Goal: Find specific page/section: Find specific page/section

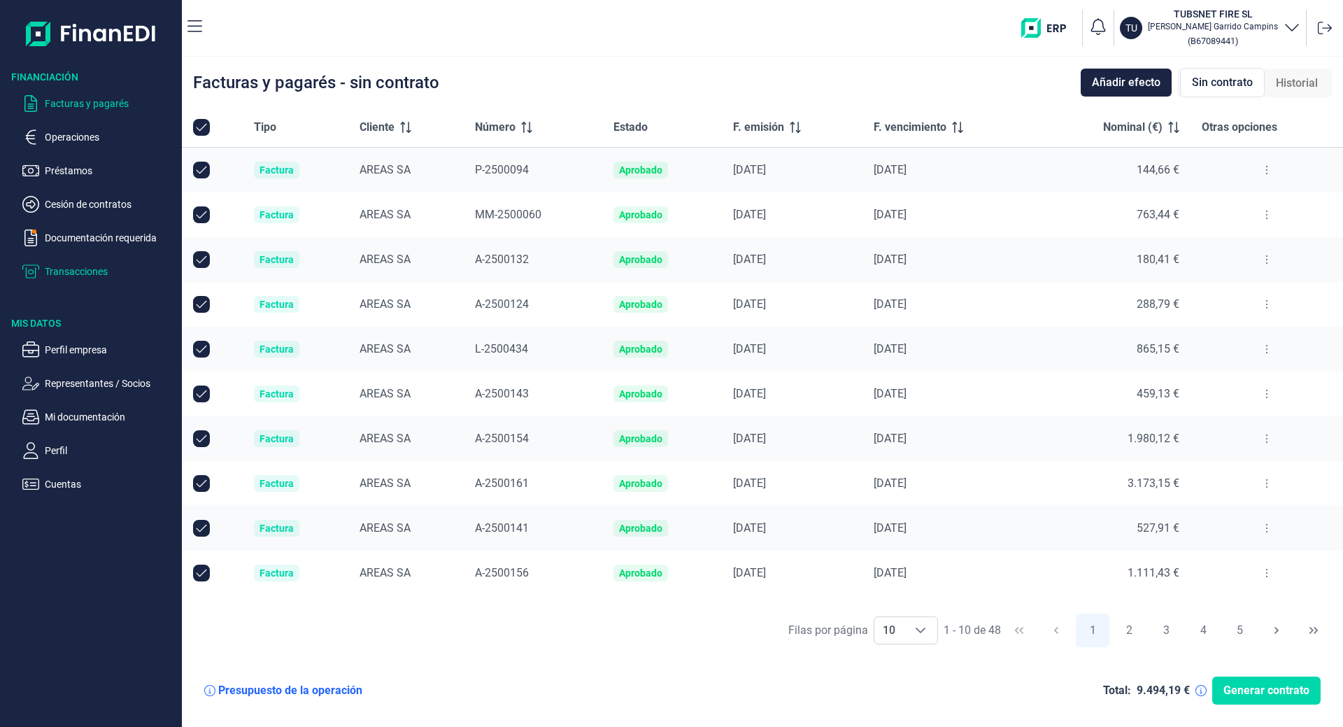
click at [72, 268] on p "Transacciones" at bounding box center [110, 271] width 131 height 17
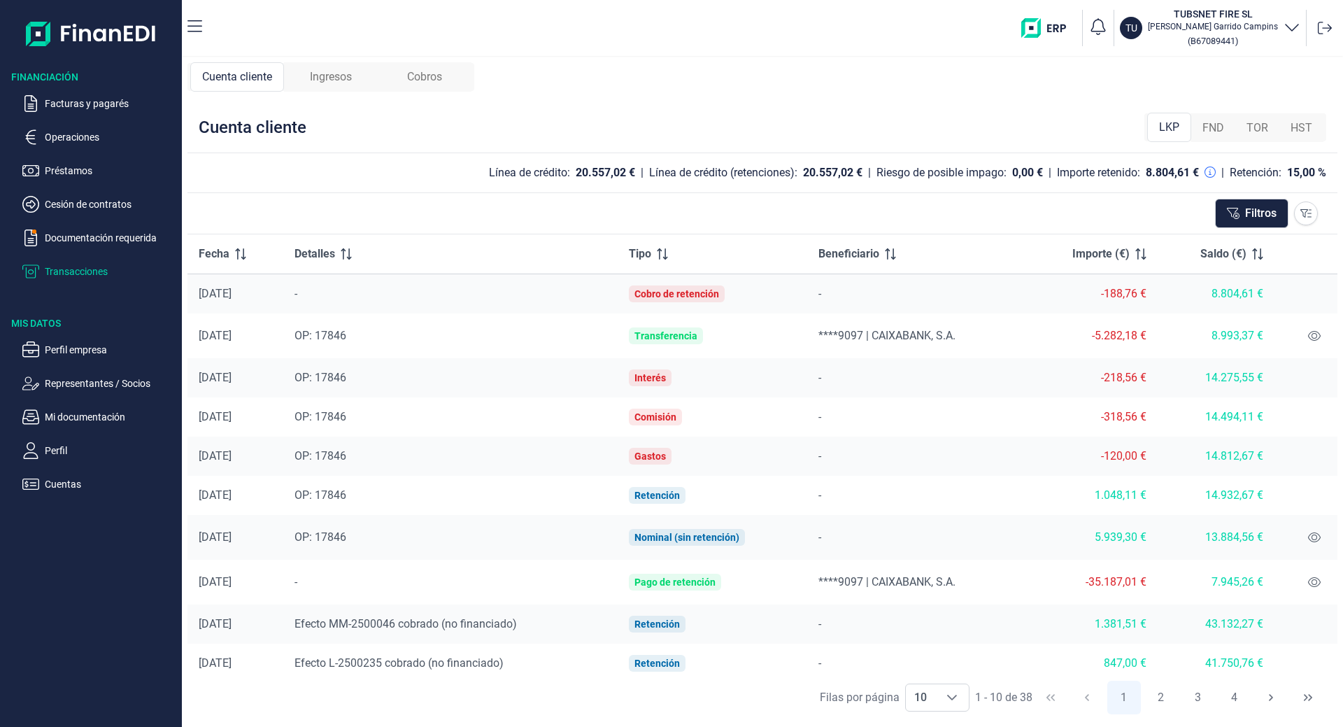
click at [304, 71] on div "Ingresos" at bounding box center [331, 76] width 94 height 29
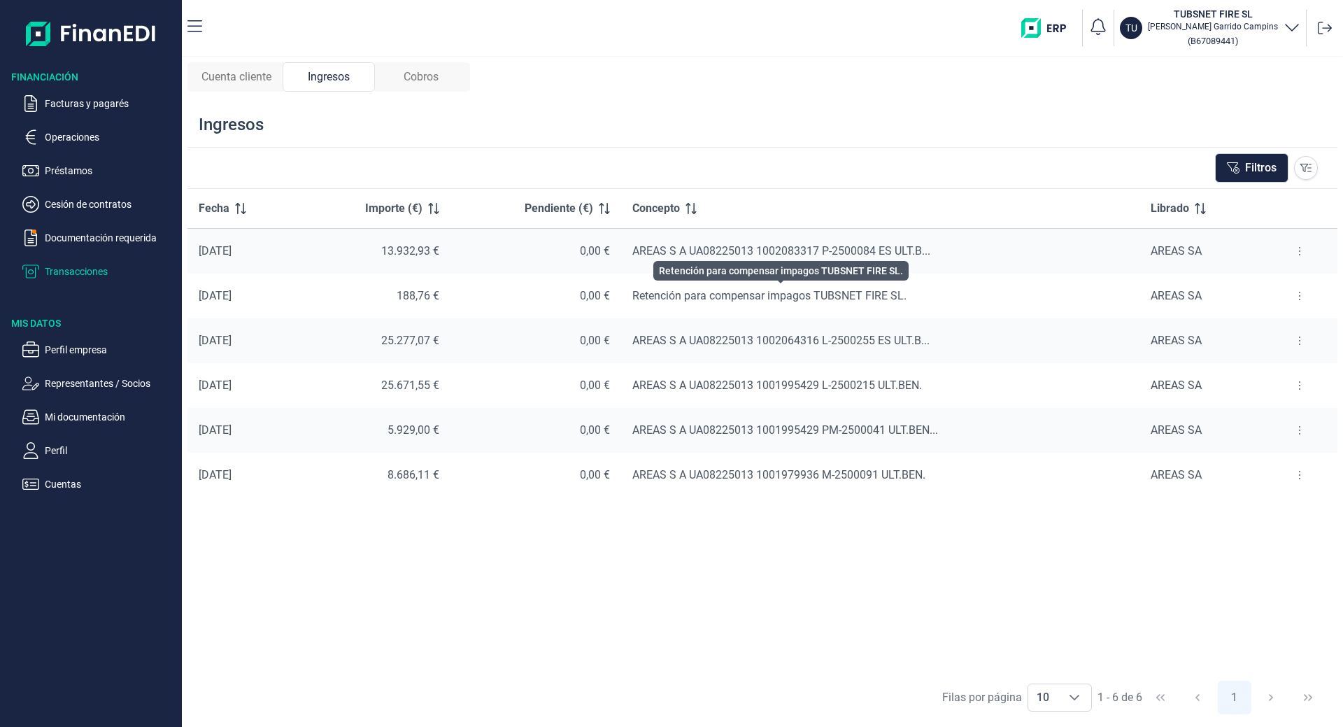
click at [707, 301] on span "Retención para compensar impagos TUBSNET FIRE SL." at bounding box center [769, 295] width 274 height 13
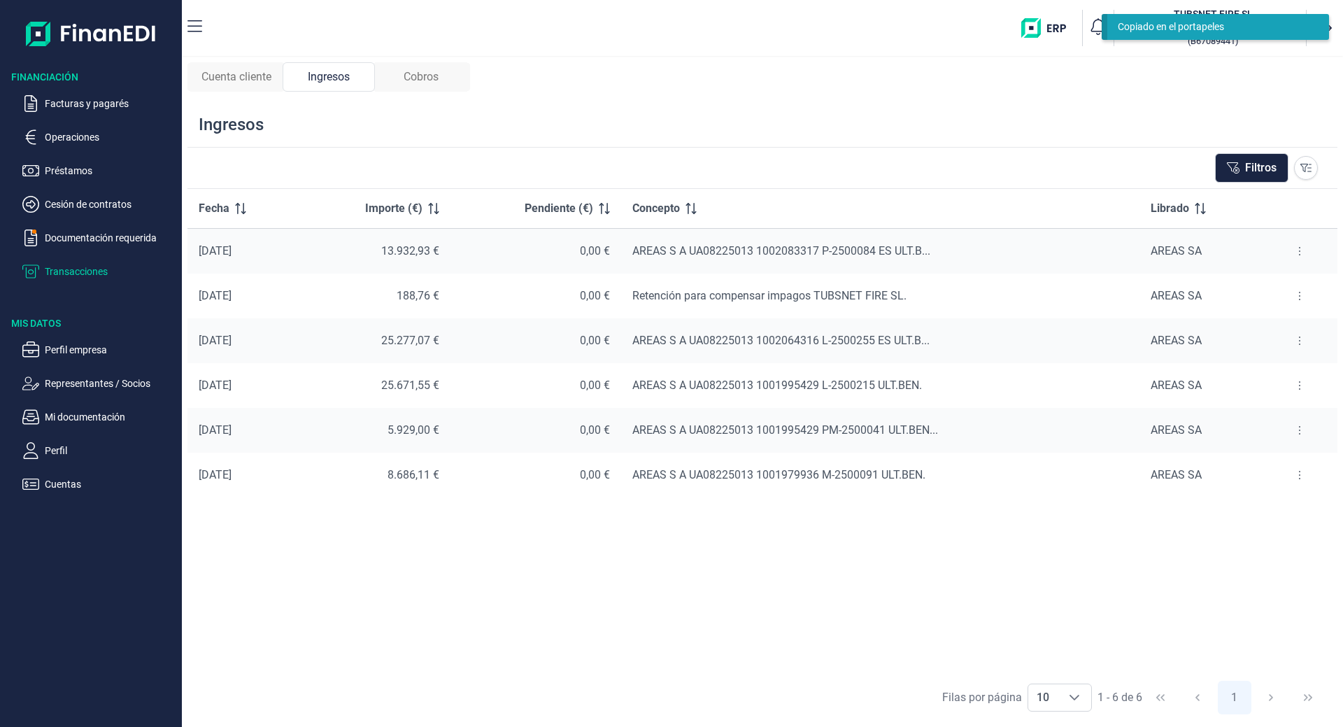
click at [1297, 292] on button at bounding box center [1299, 296] width 25 height 22
click at [1267, 340] on li "Ver cobros" at bounding box center [1268, 330] width 89 height 25
click at [1304, 297] on button at bounding box center [1299, 296] width 25 height 22
click at [1294, 298] on button at bounding box center [1299, 296] width 25 height 22
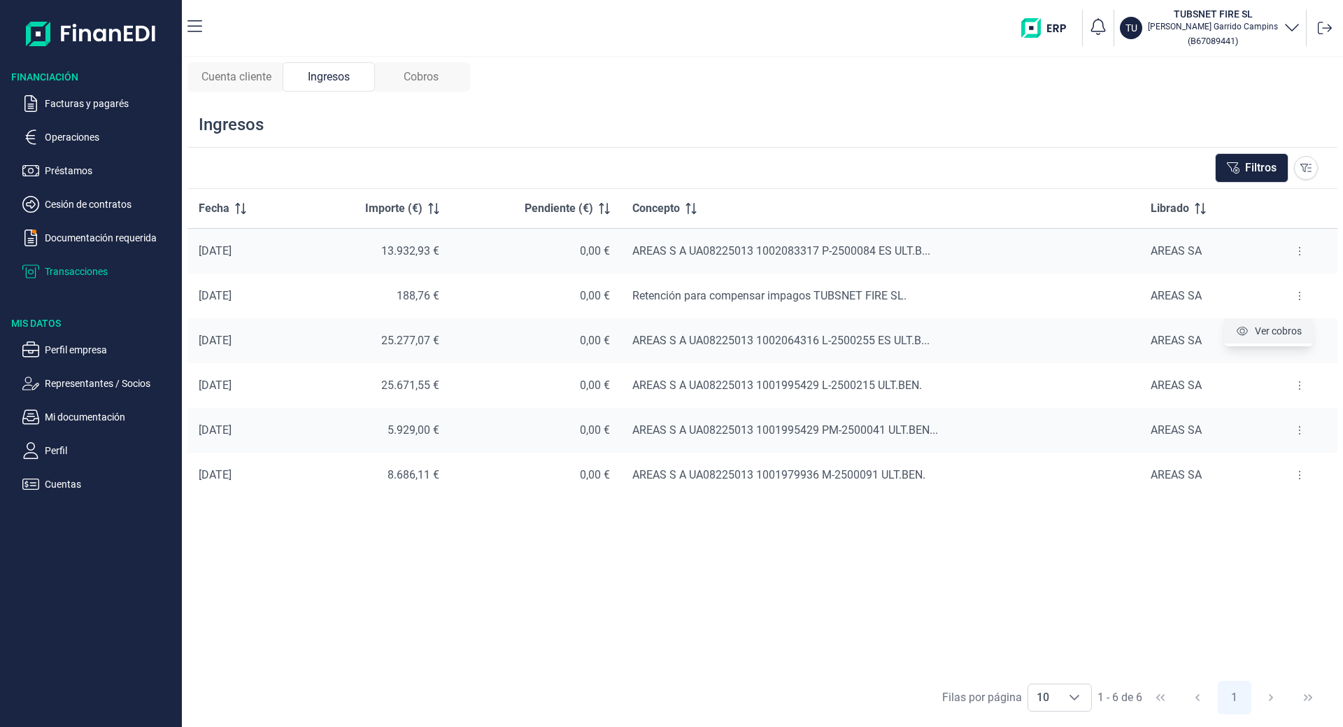
click at [1280, 332] on span "Ver cobros" at bounding box center [1278, 331] width 47 height 14
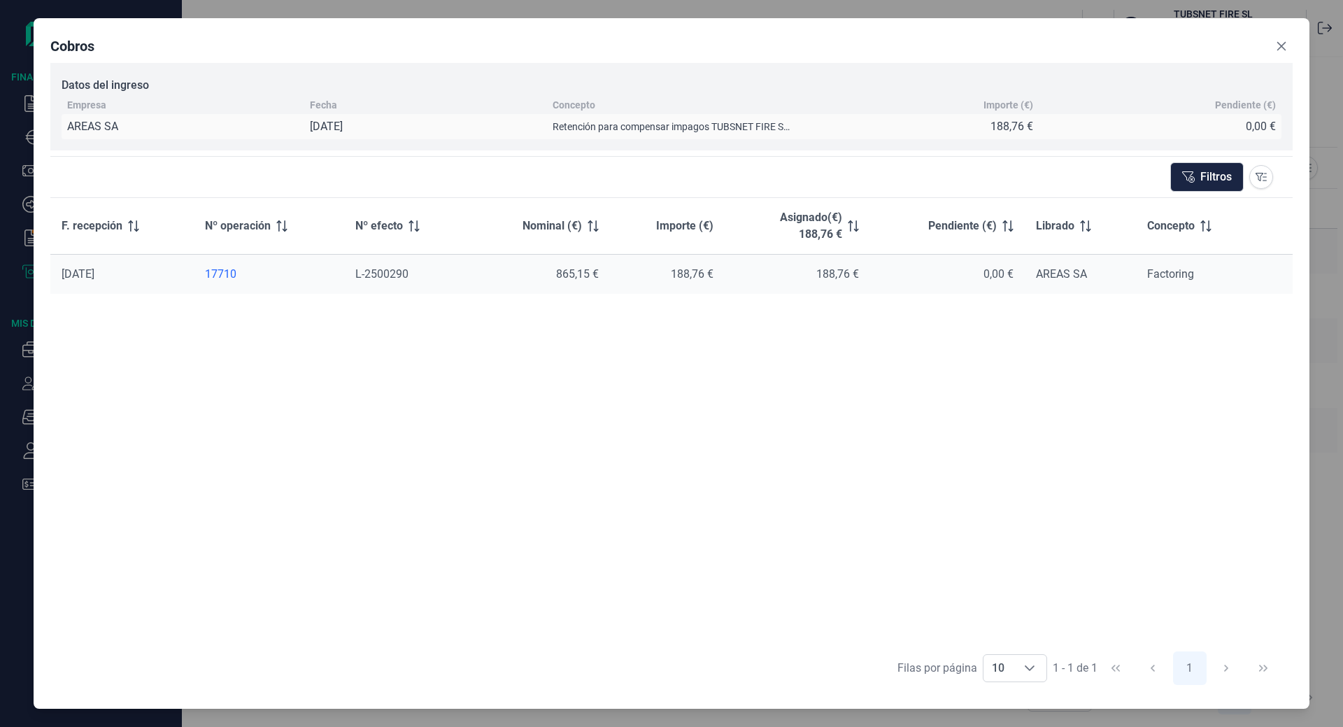
click at [1288, 45] on button "Close" at bounding box center [1281, 46] width 22 height 22
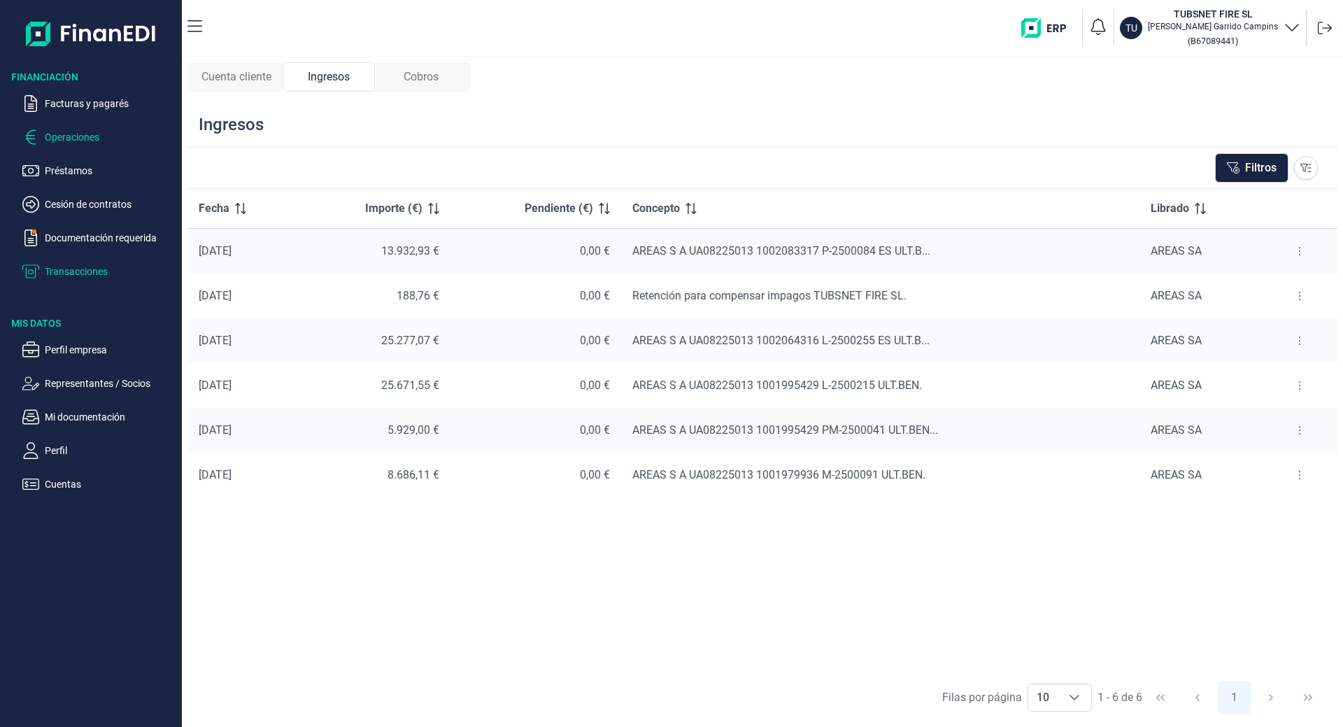
click at [74, 141] on p "Operaciones" at bounding box center [110, 137] width 131 height 17
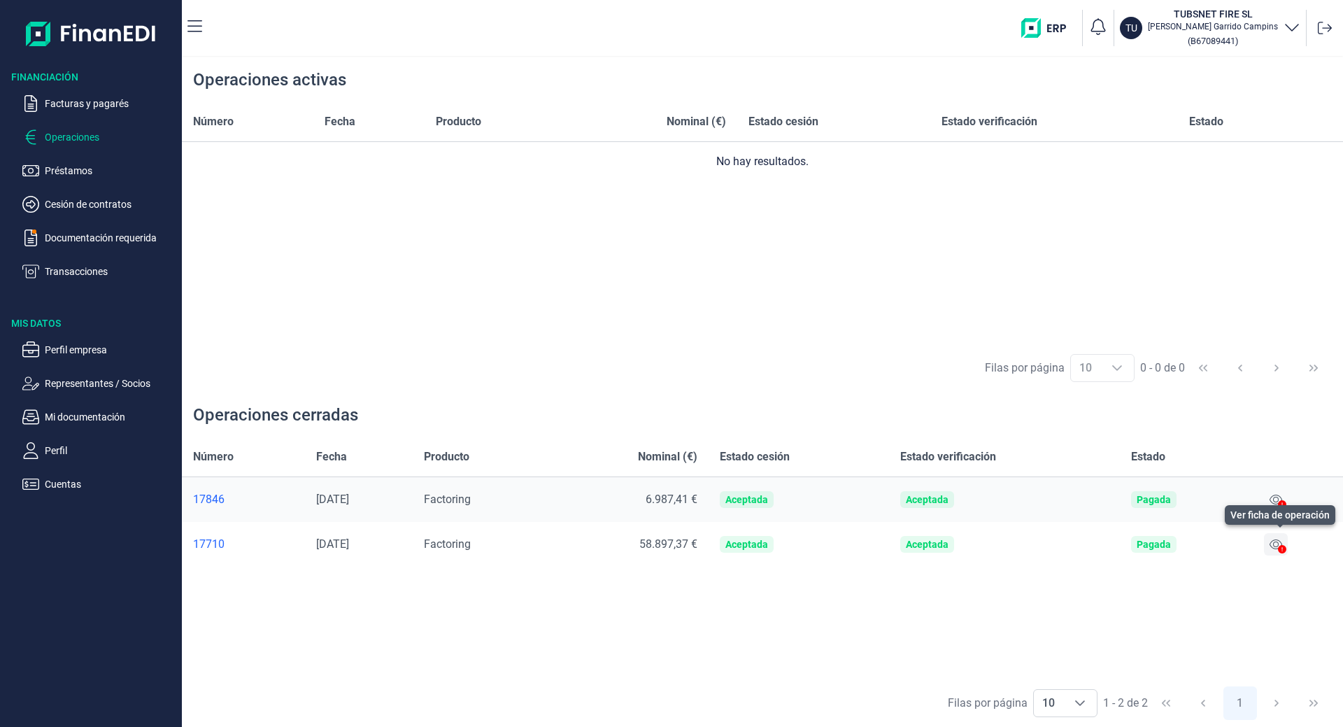
click at [1272, 546] on button at bounding box center [1276, 544] width 24 height 22
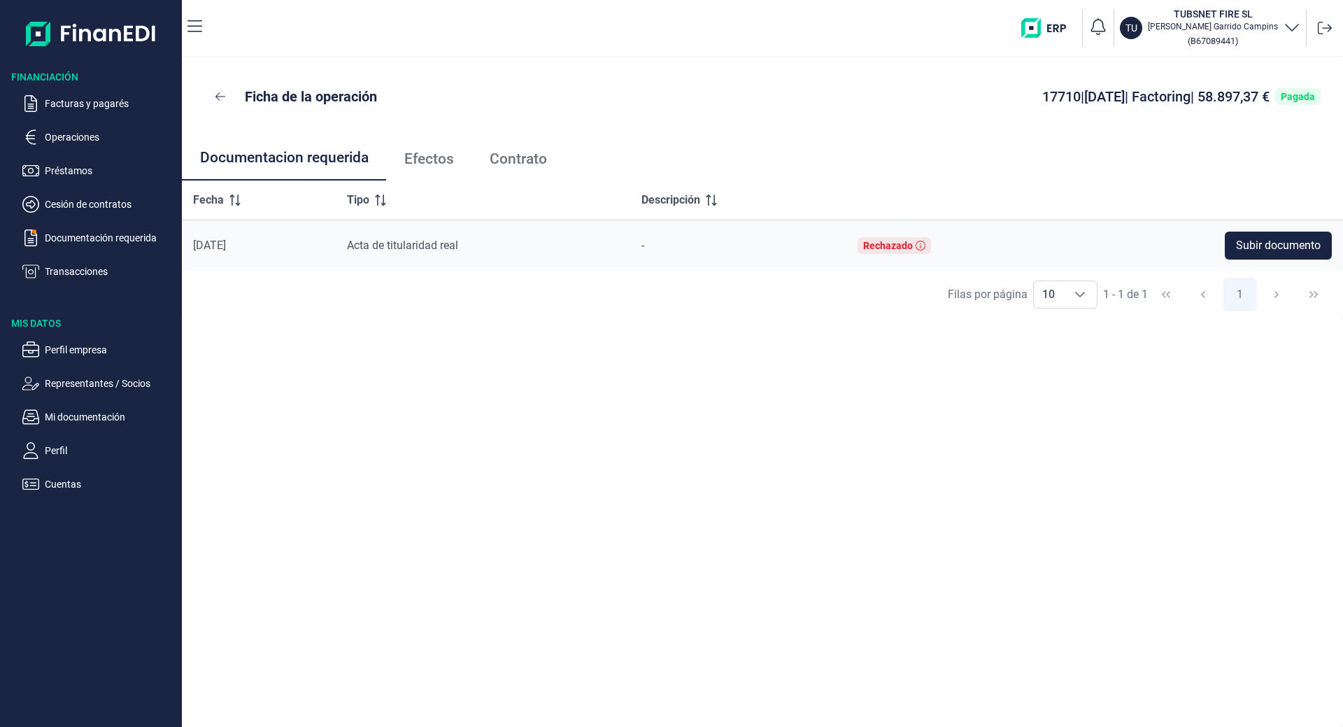
click at [419, 161] on span "Efectos" at bounding box center [429, 159] width 50 height 15
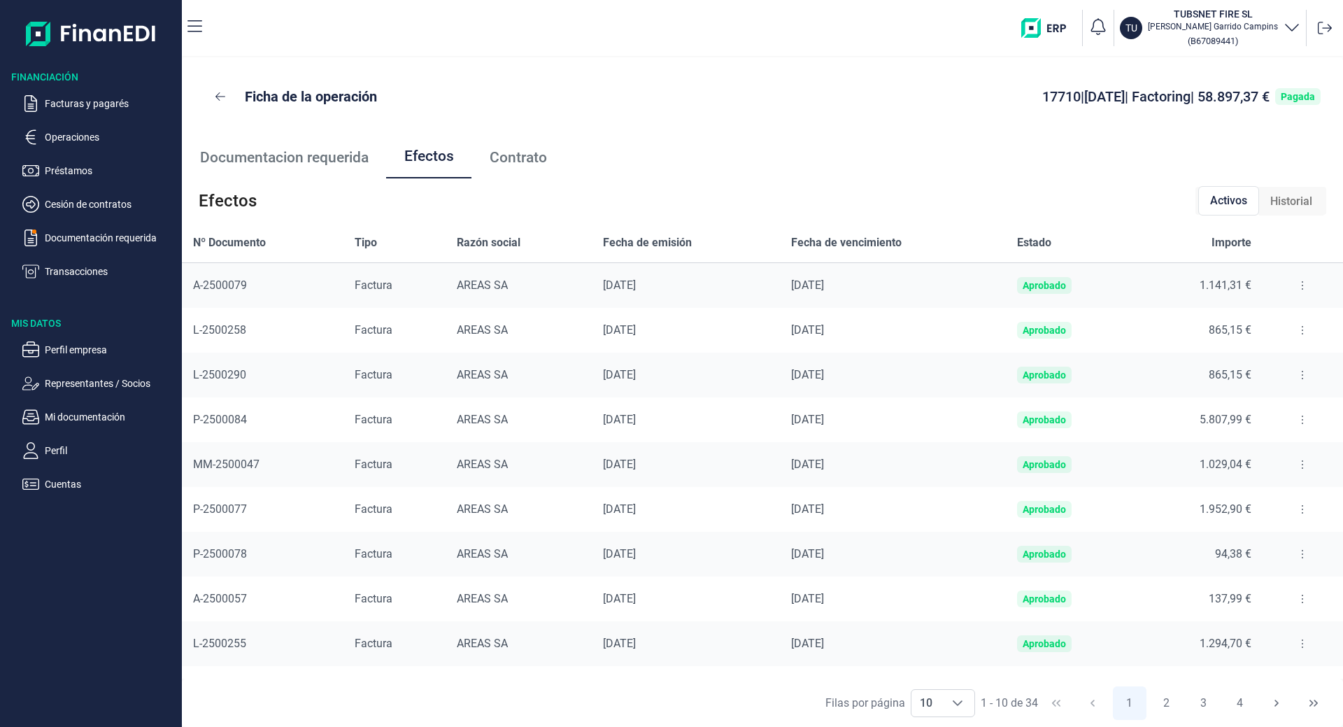
scroll to position [37, 0]
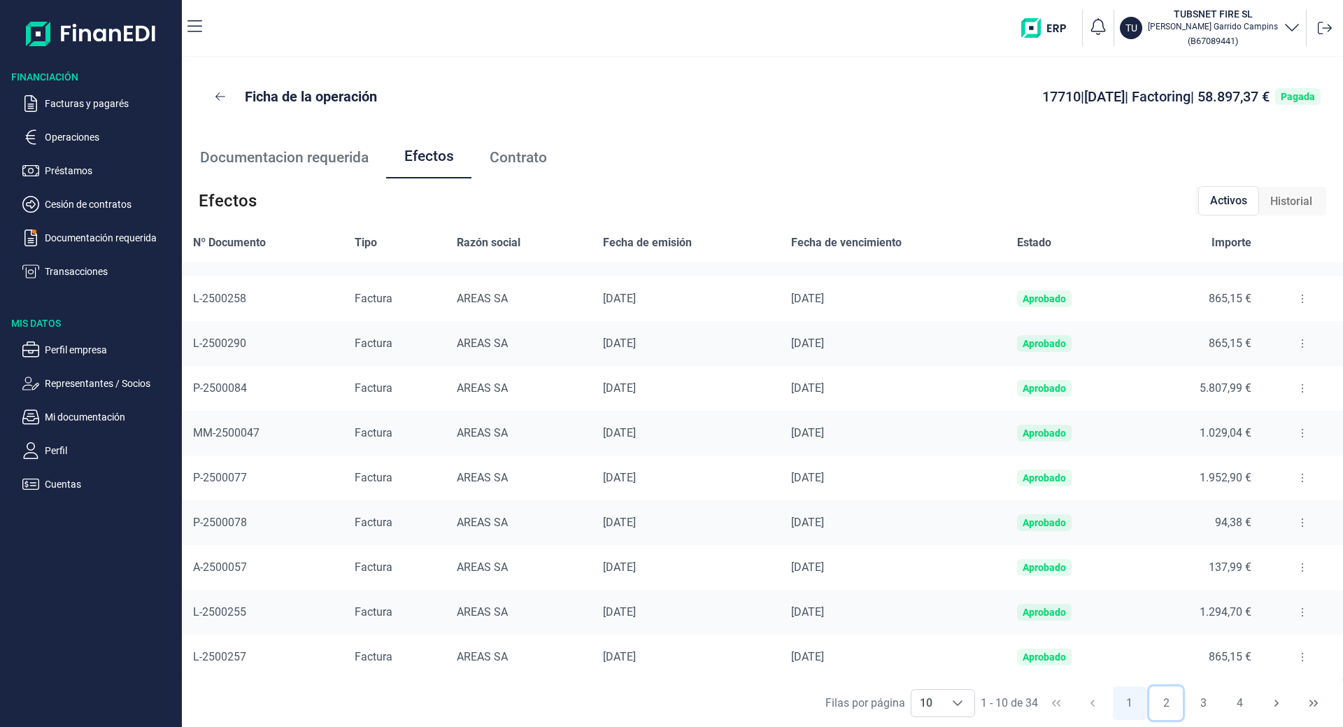
click at [1154, 697] on button "2" at bounding box center [1166, 703] width 34 height 34
click at [1191, 695] on button "3" at bounding box center [1203, 703] width 34 height 34
click at [1243, 702] on button "4" at bounding box center [1240, 703] width 34 height 34
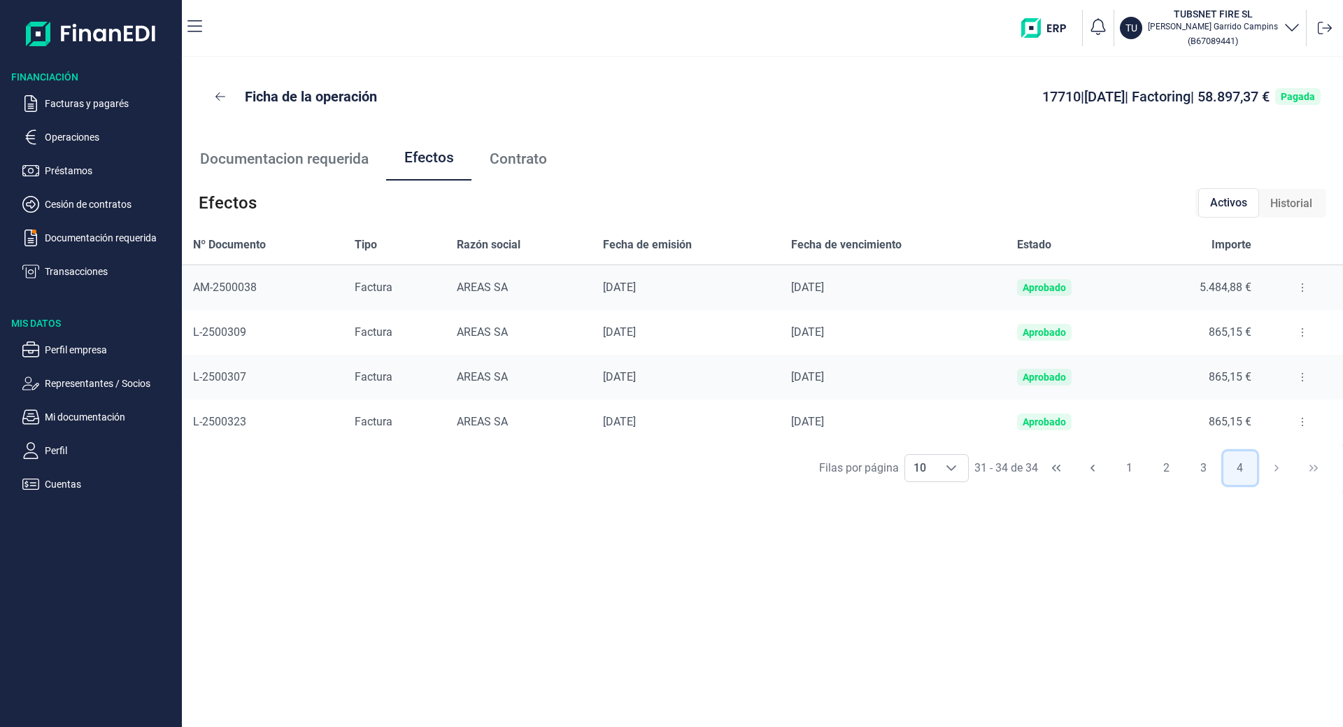
scroll to position [0, 0]
click at [216, 97] on icon at bounding box center [220, 96] width 10 height 8
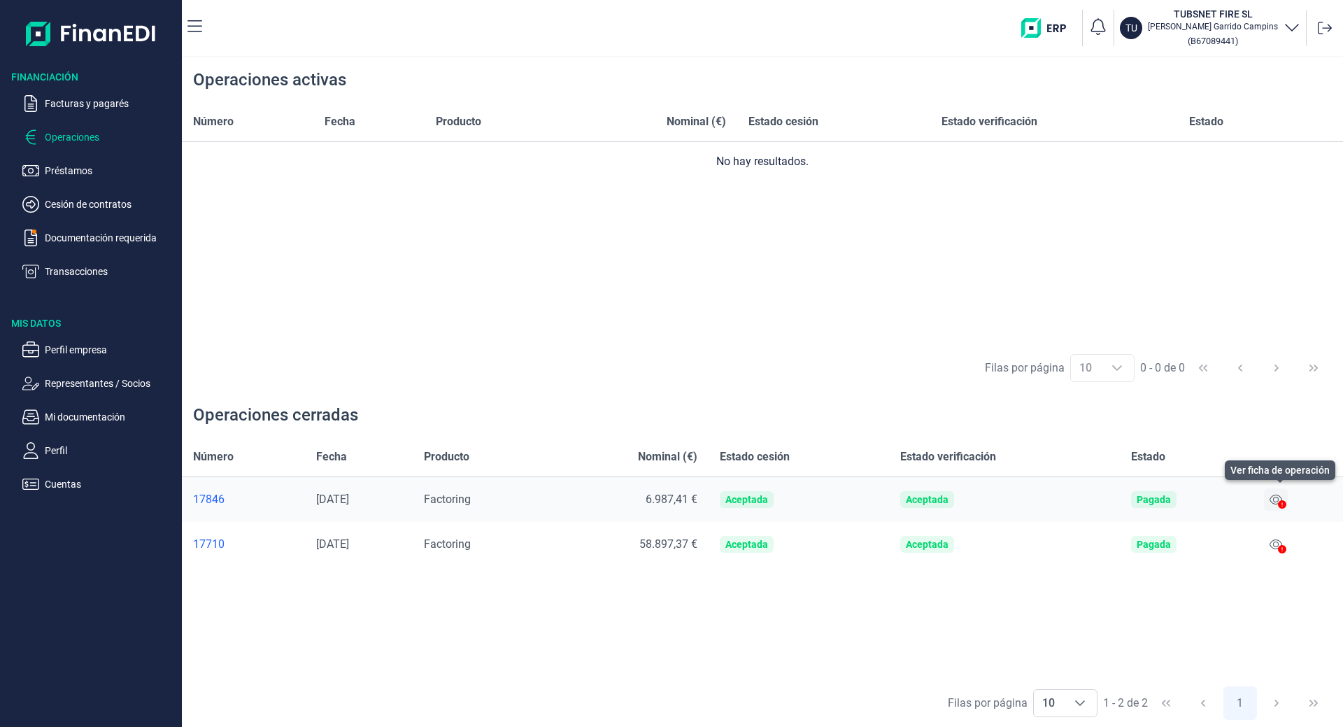
click at [1276, 499] on icon at bounding box center [1276, 499] width 13 height 11
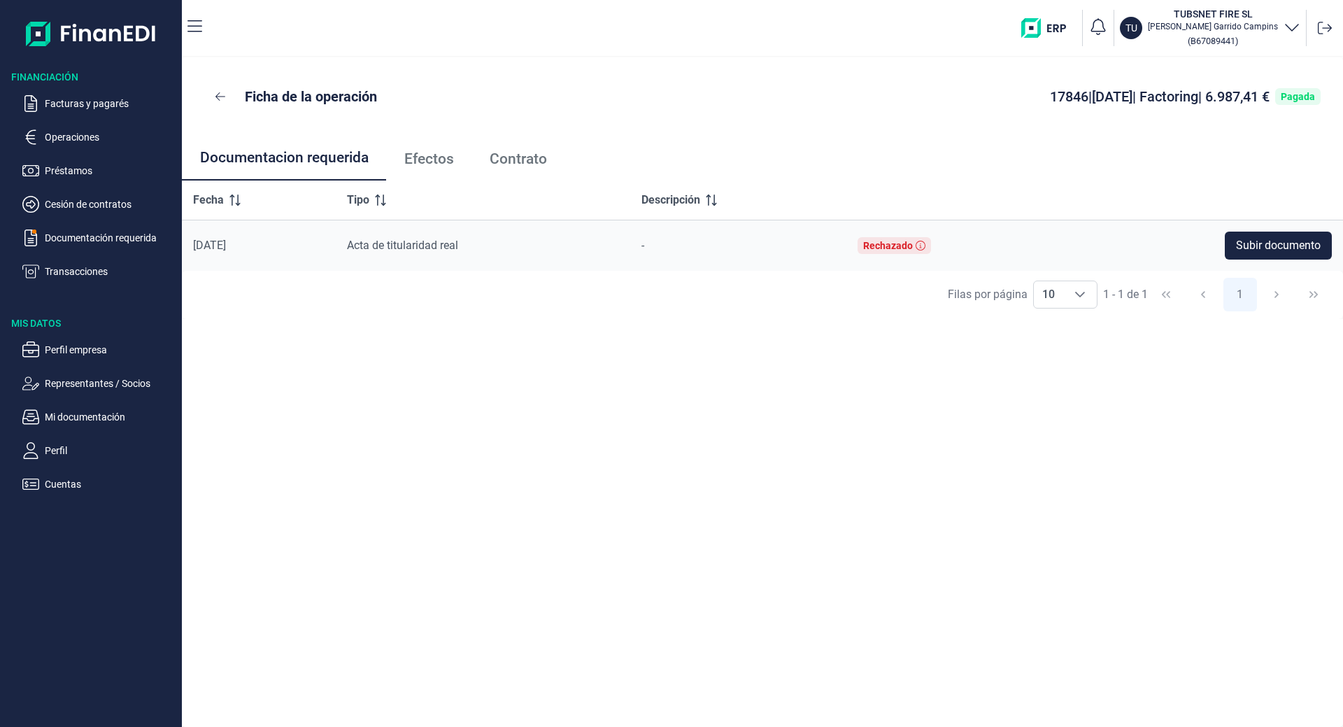
click at [462, 157] on link "Efectos" at bounding box center [428, 159] width 85 height 46
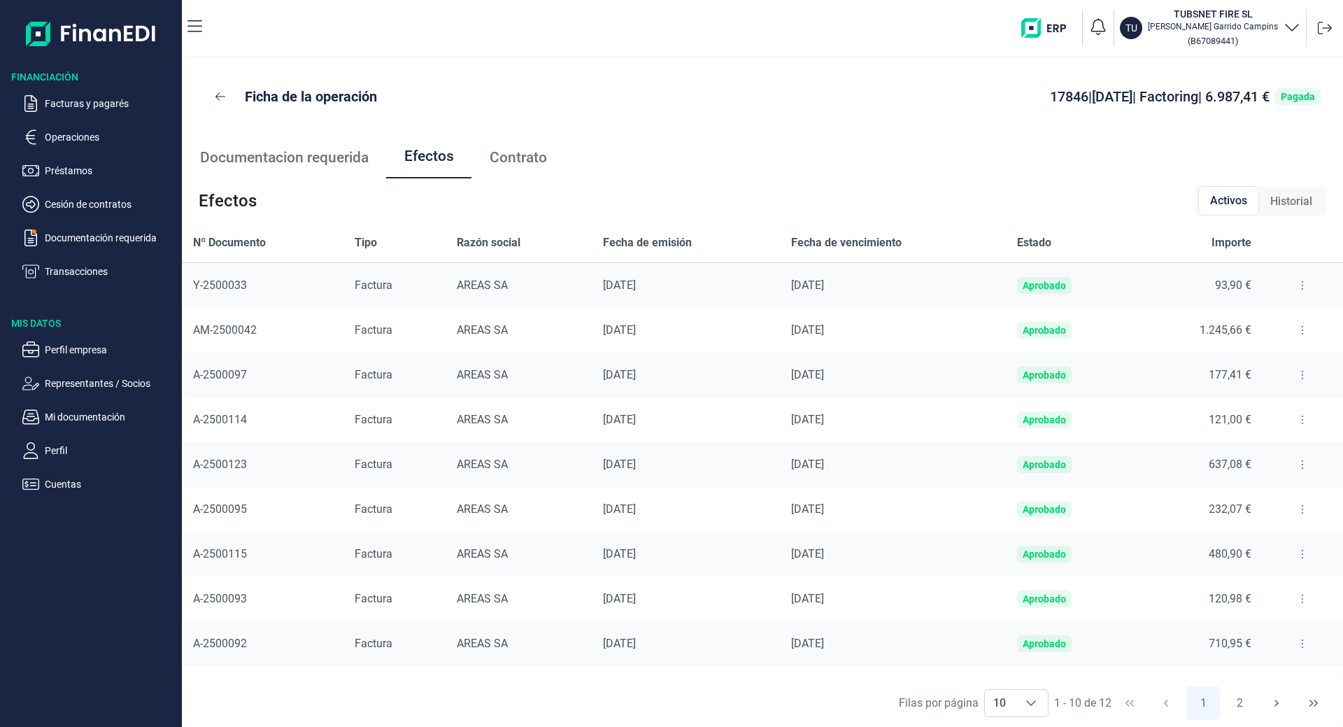
scroll to position [37, 0]
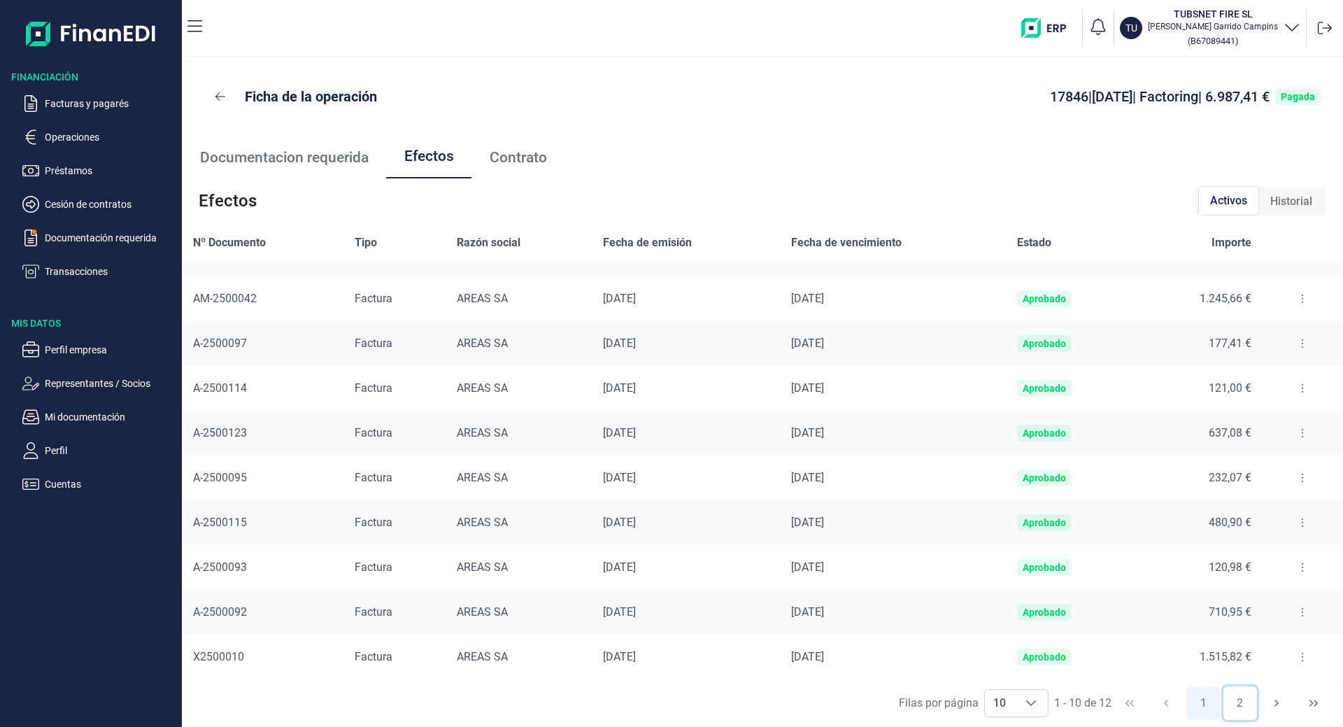
click at [1234, 691] on button "2" at bounding box center [1240, 703] width 34 height 34
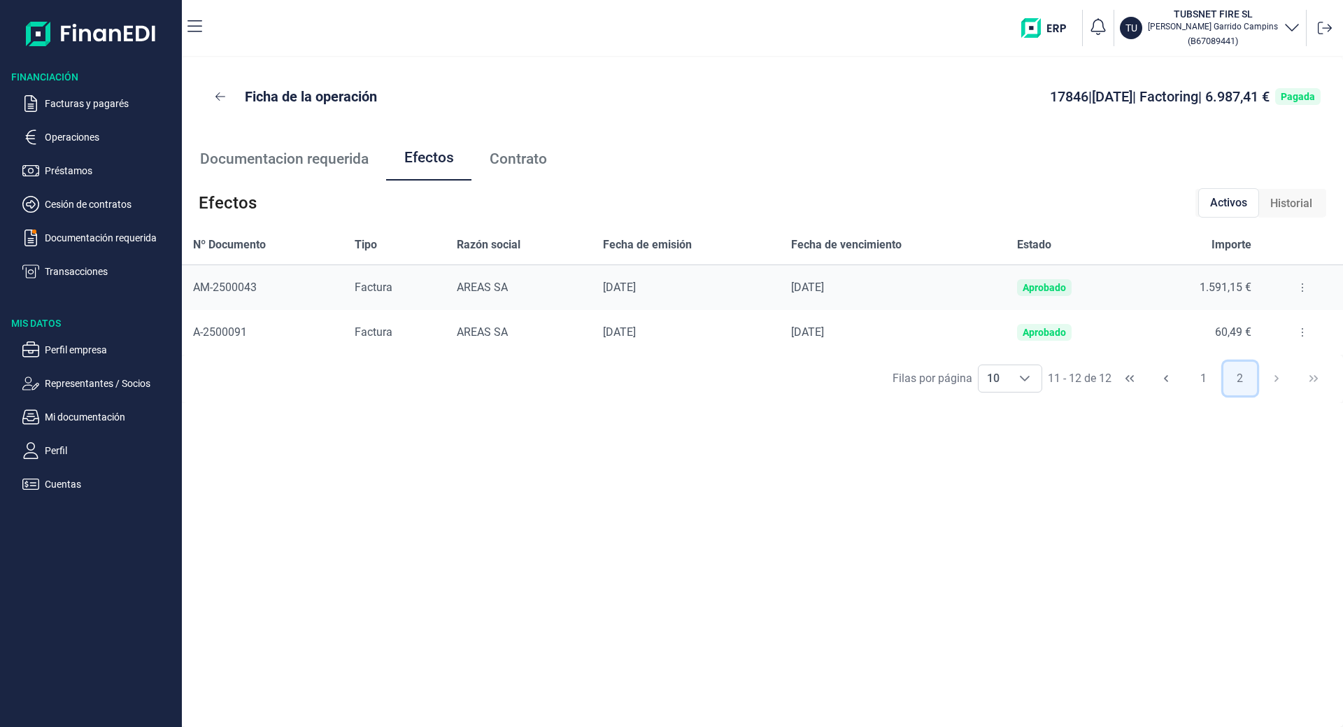
scroll to position [0, 0]
click at [71, 101] on p "Facturas y pagarés" at bounding box center [110, 103] width 131 height 17
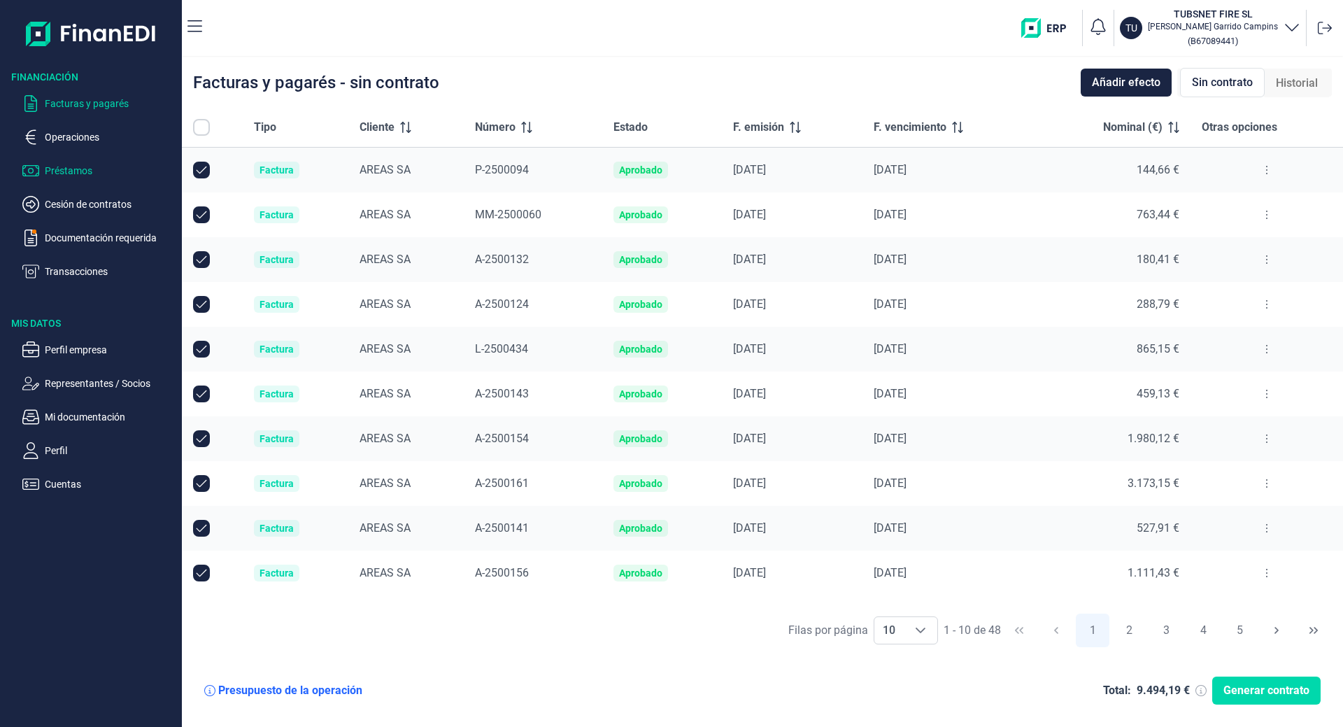
checkbox input "true"
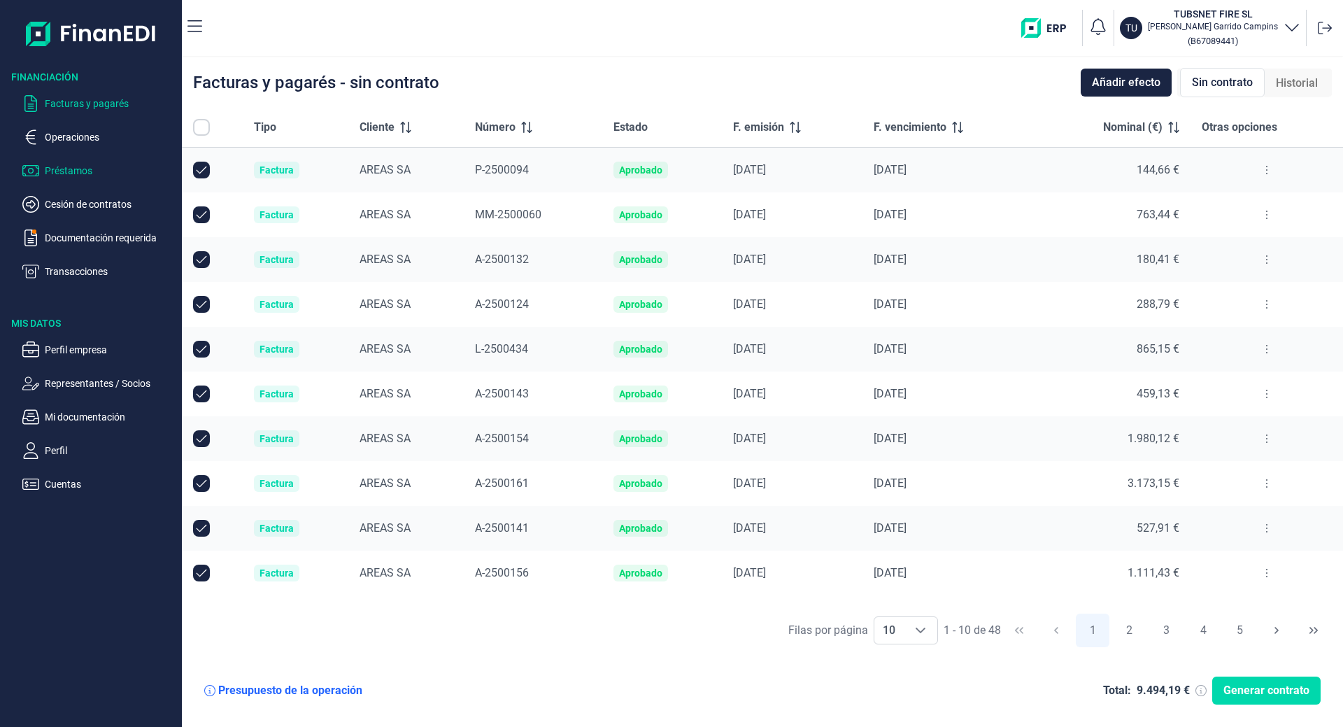
checkbox input "true"
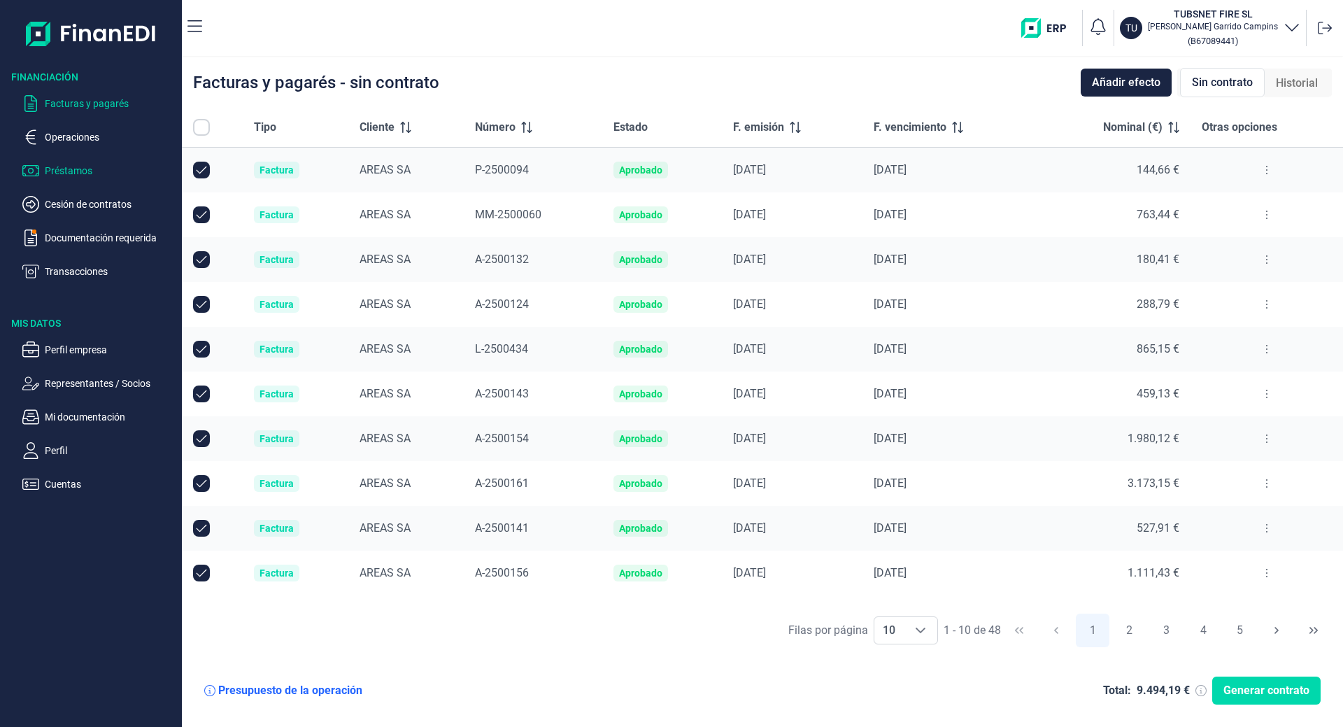
checkbox input "true"
click at [59, 268] on p "Transacciones" at bounding box center [110, 271] width 131 height 17
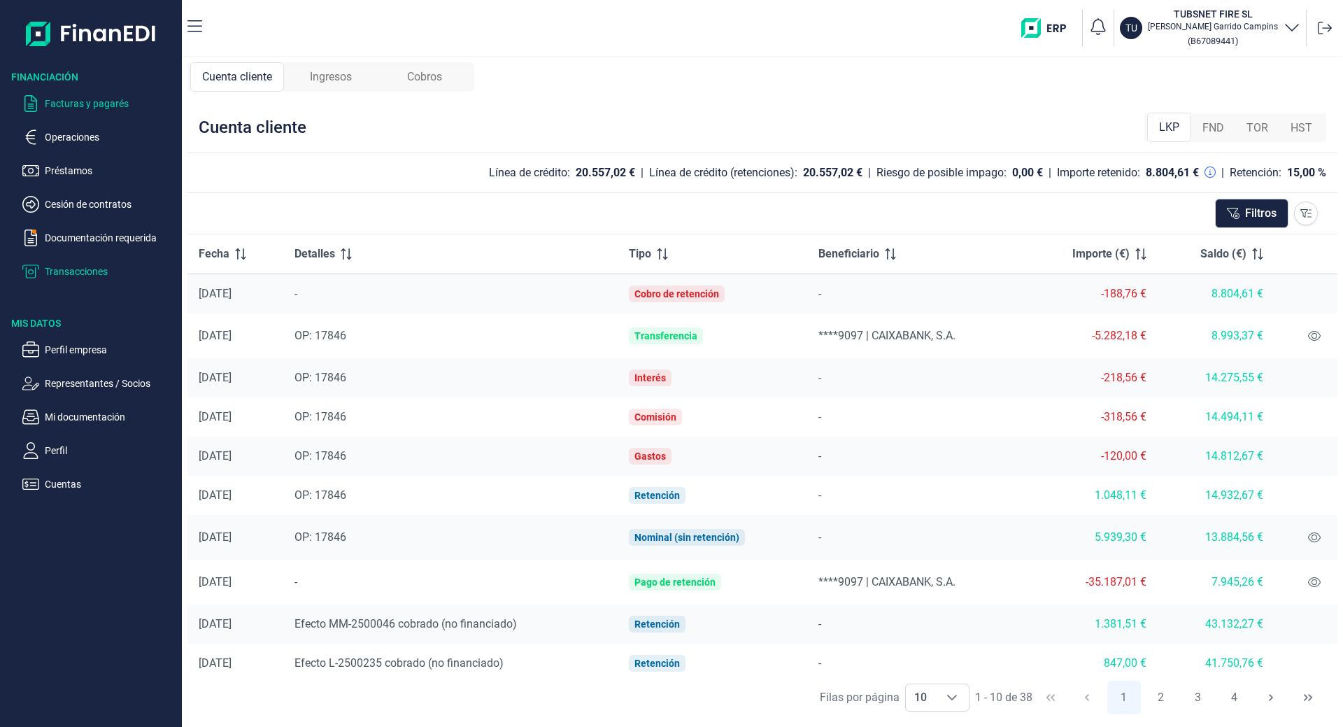
click at [73, 104] on p "Facturas y pagarés" at bounding box center [110, 103] width 131 height 17
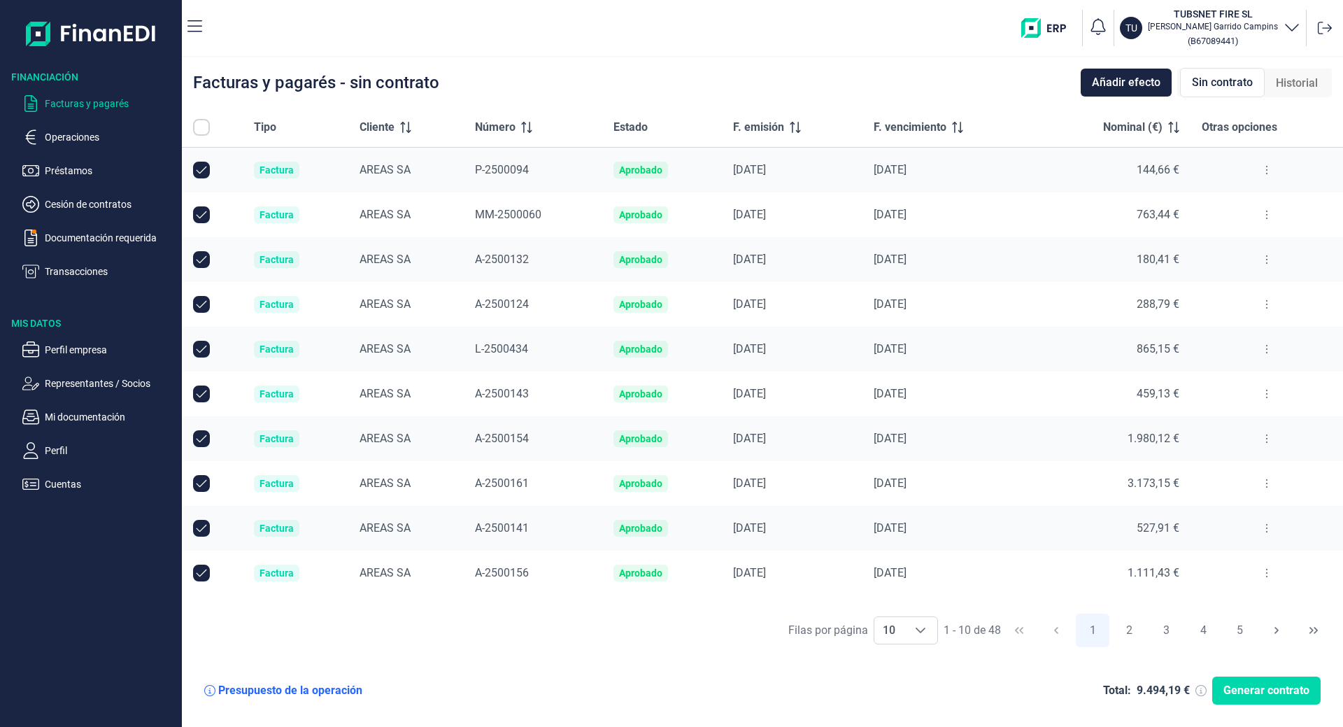
checkbox input "true"
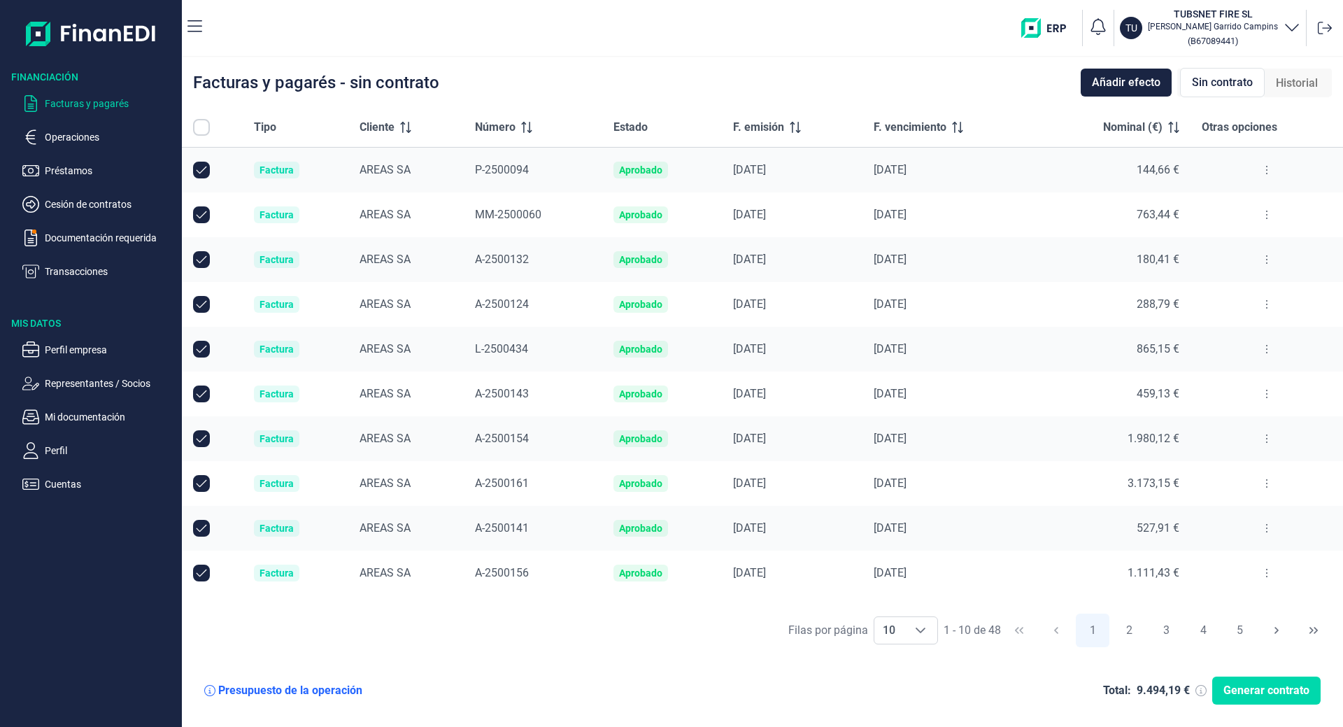
checkbox input "true"
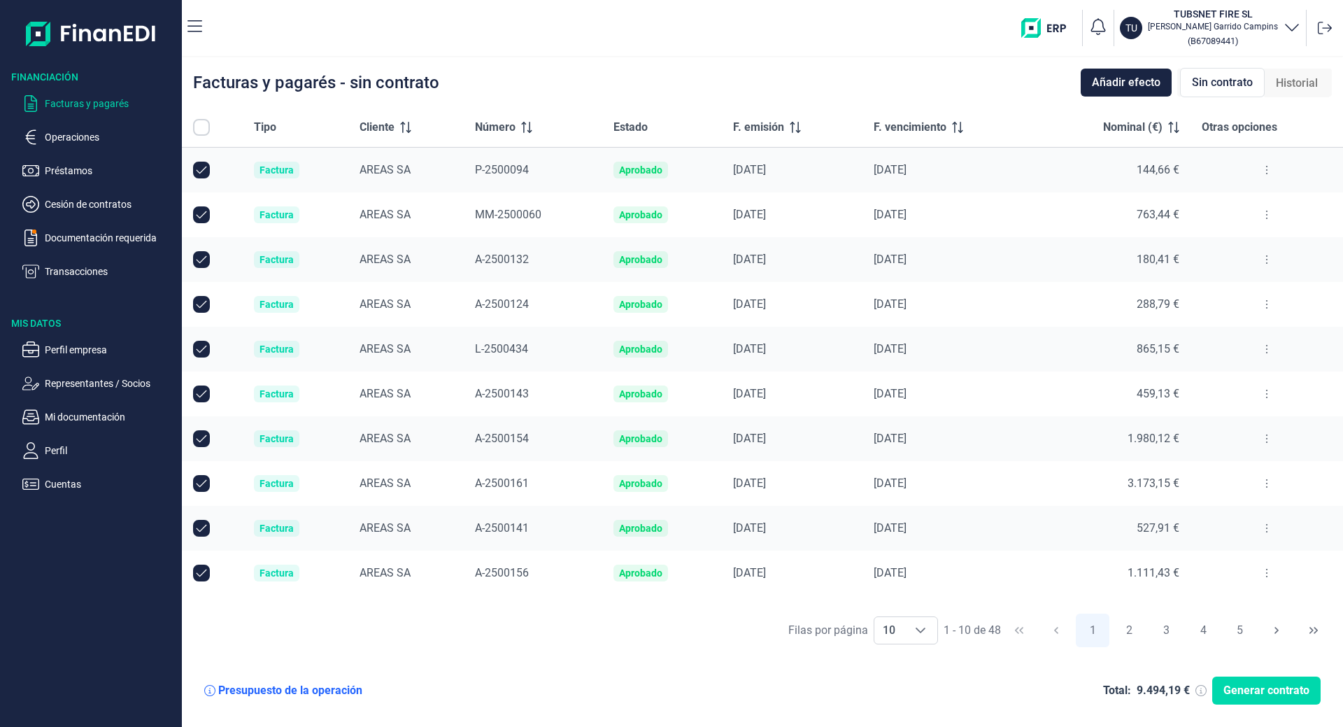
checkbox input "true"
click at [1140, 629] on button "2" at bounding box center [1130, 630] width 34 height 34
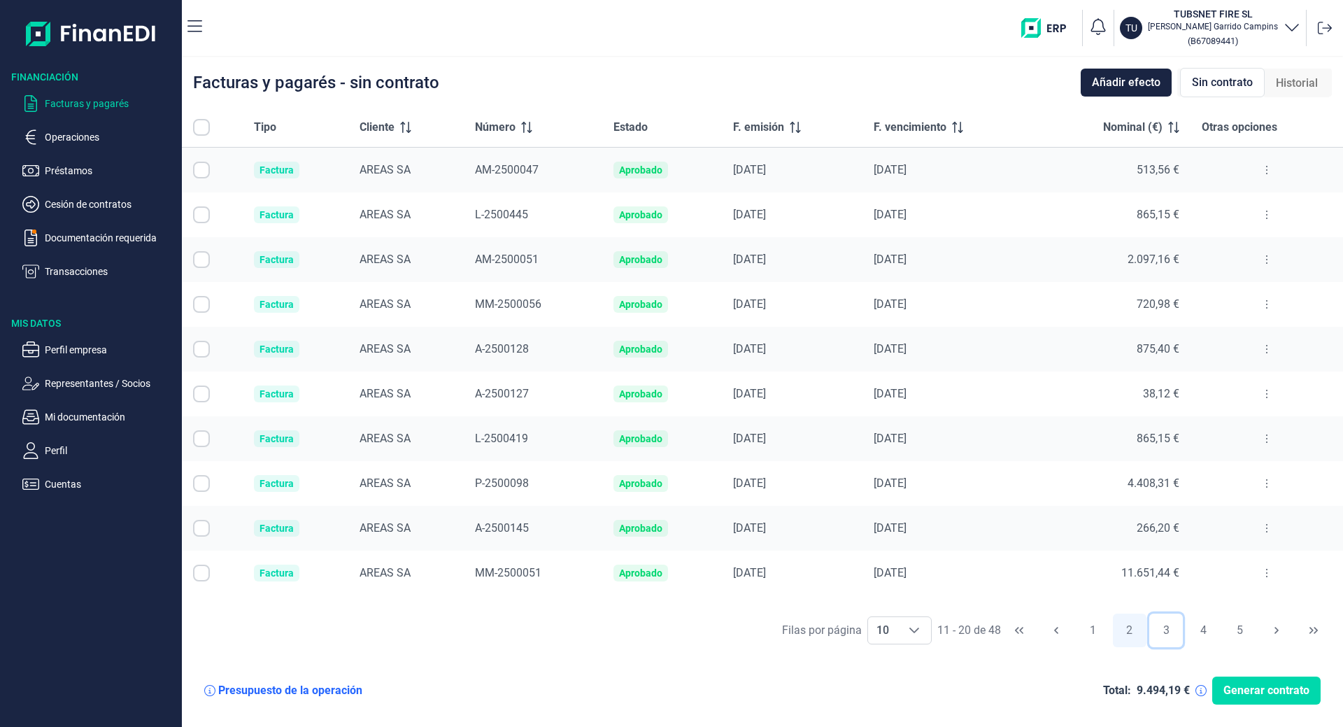
click at [1174, 629] on button "3" at bounding box center [1166, 630] width 34 height 34
click at [1193, 629] on button "4" at bounding box center [1203, 630] width 34 height 34
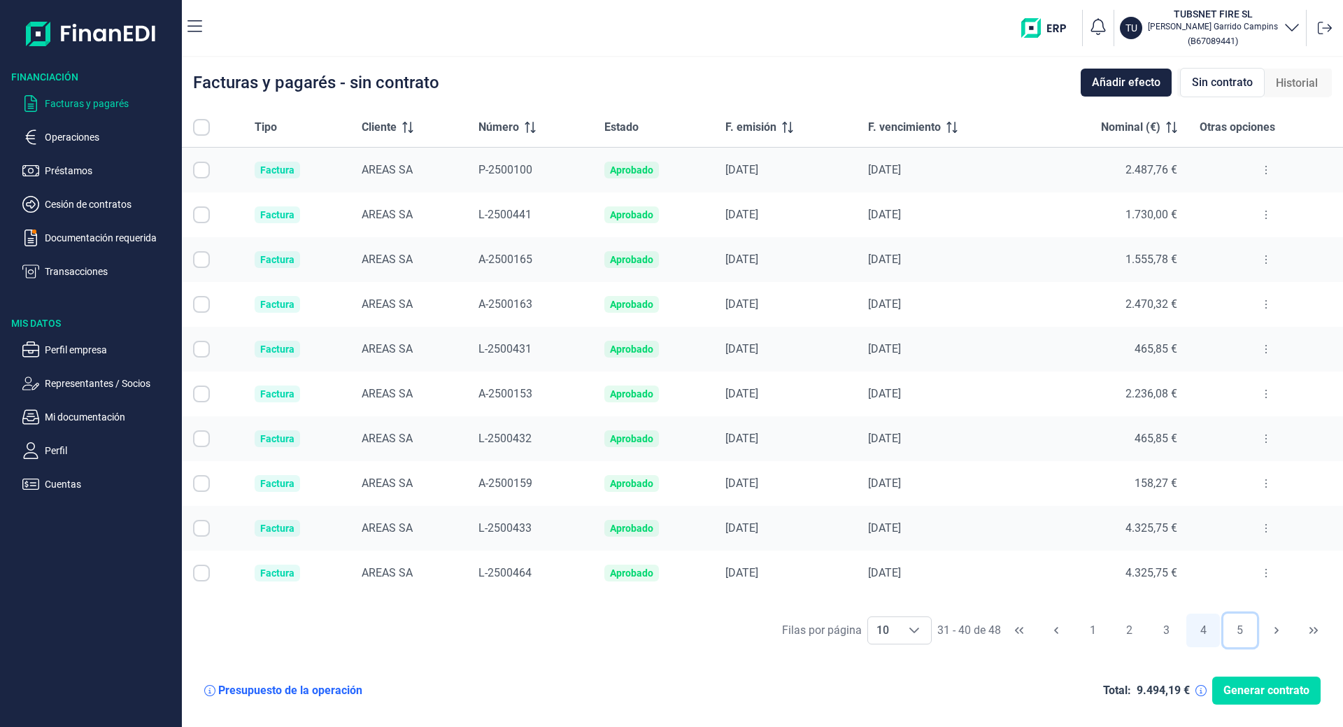
click at [1239, 627] on button "5" at bounding box center [1240, 630] width 34 height 34
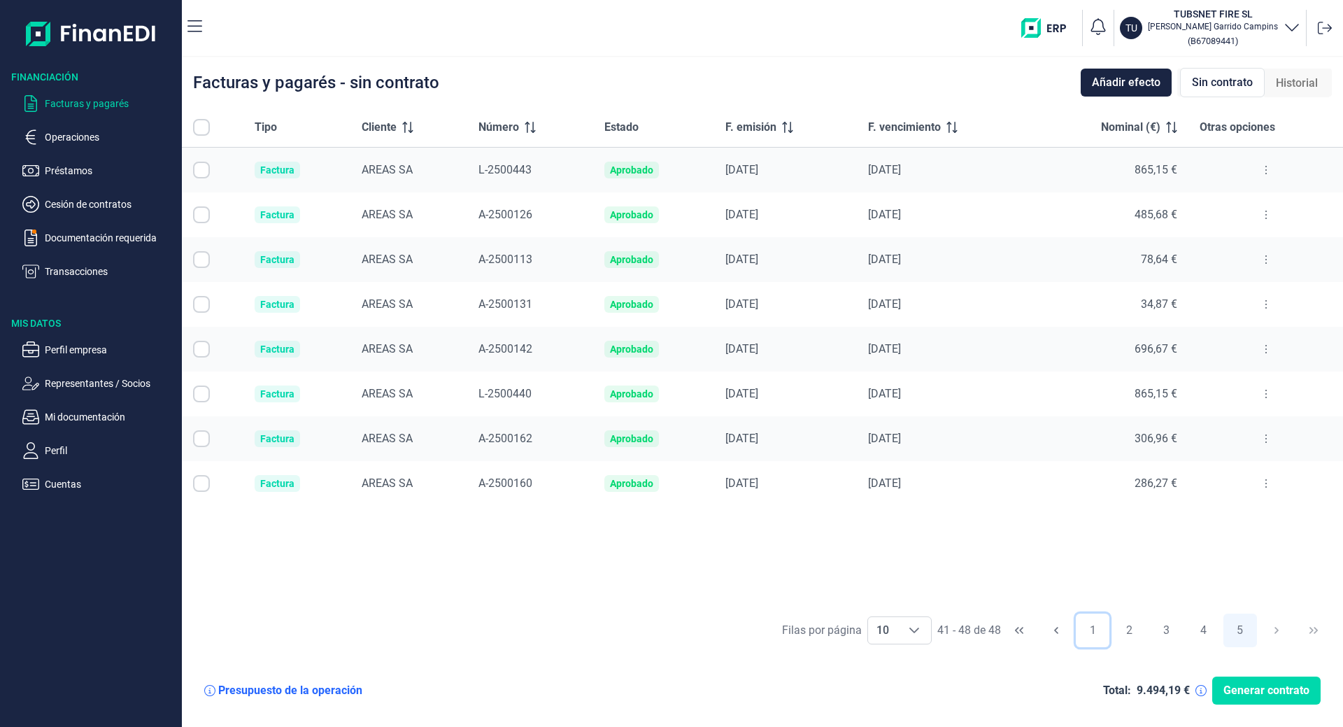
click at [1098, 630] on button "1" at bounding box center [1093, 630] width 34 height 34
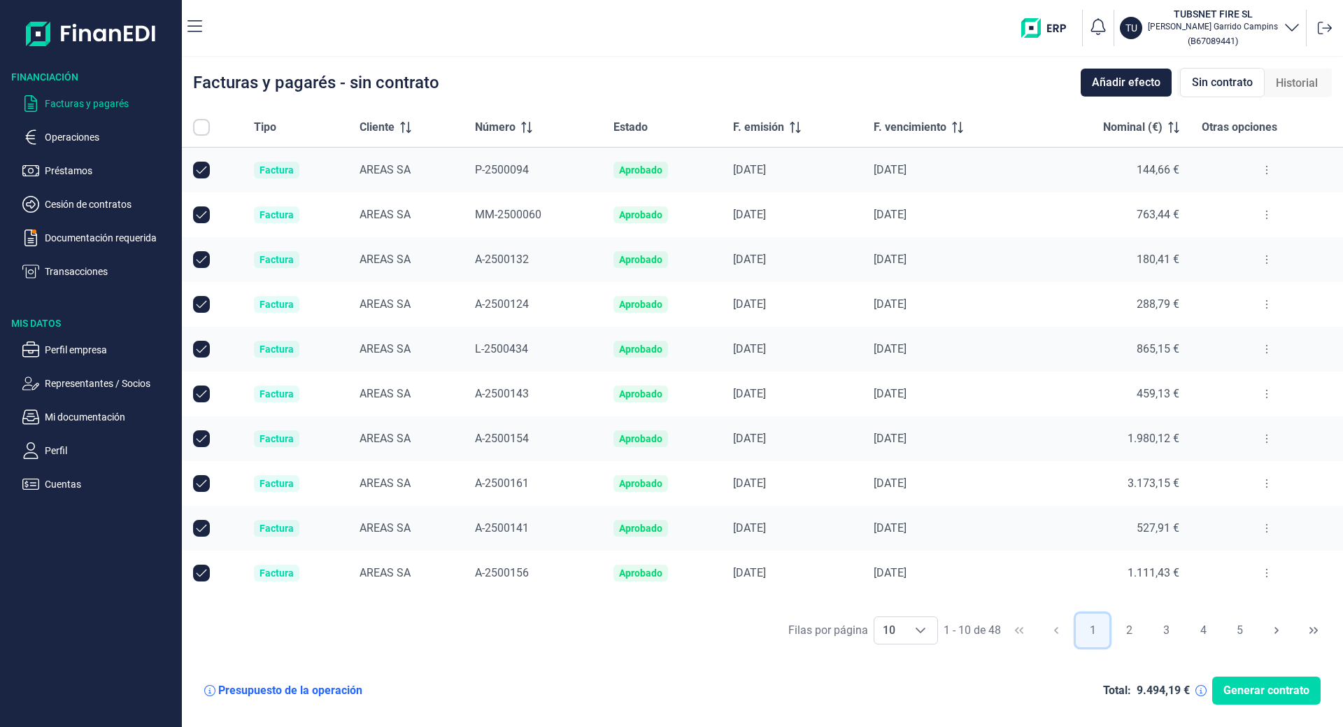
checkbox input "true"
